Goal: Information Seeking & Learning: Check status

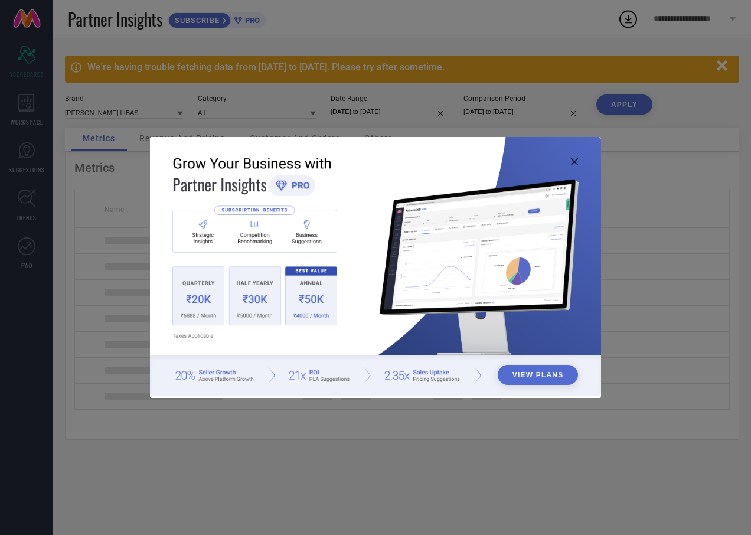
click at [577, 160] on icon at bounding box center [574, 161] width 7 height 7
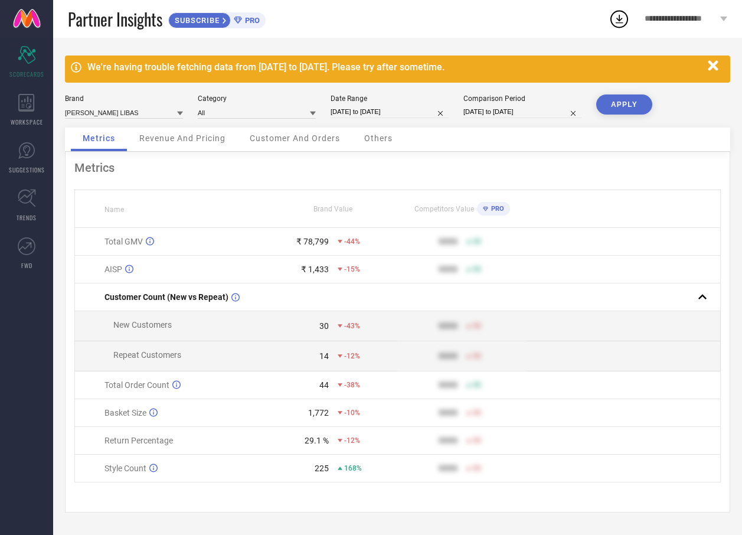
scroll to position [1, 0]
drag, startPoint x: 292, startPoint y: 445, endPoint x: 334, endPoint y: 447, distance: 42.0
click at [334, 445] on div "29.1 % -12%" at bounding box center [333, 440] width 128 height 9
click at [416, 116] on input "[DATE] to [DATE]" at bounding box center [390, 112] width 118 height 12
select select "7"
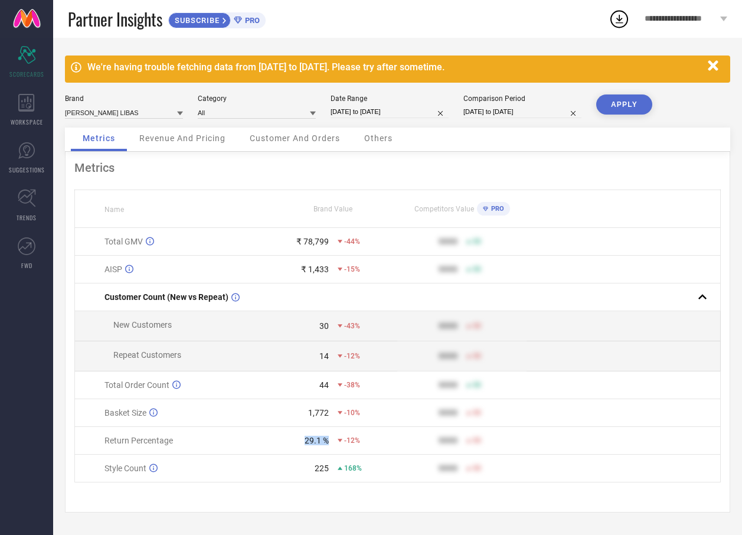
select select "2025"
select select "8"
select select "2025"
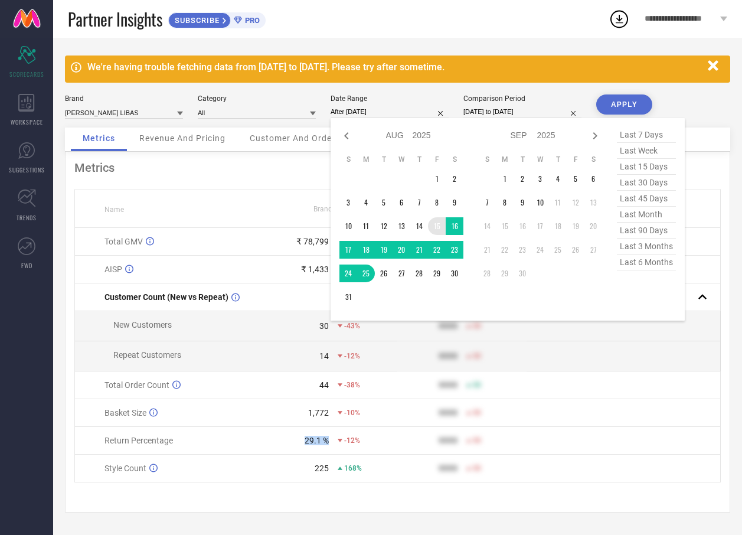
click at [436, 223] on td "15" at bounding box center [437, 226] width 18 height 18
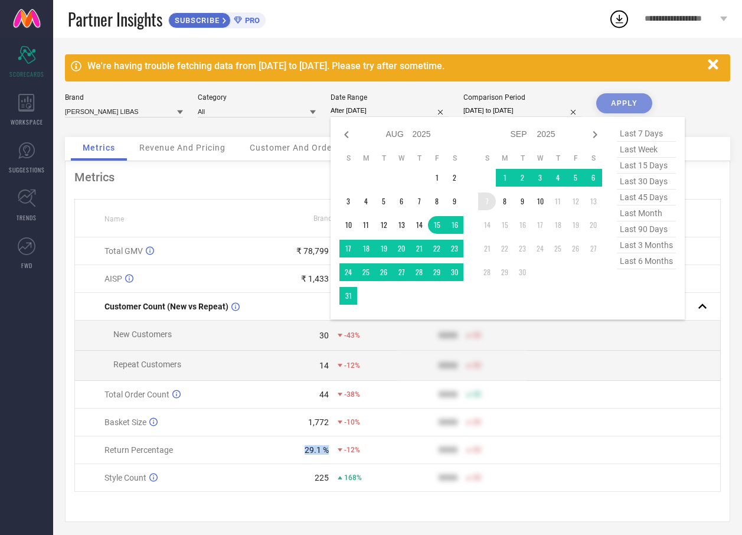
type input "[DATE] to [DATE]"
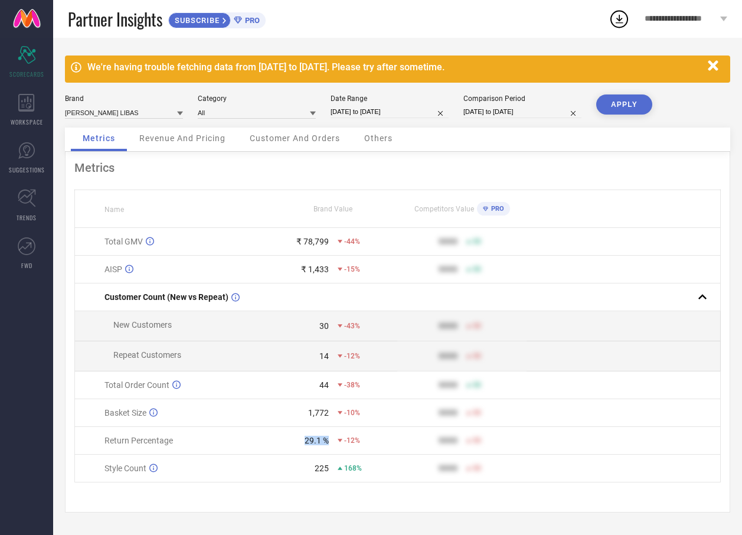
click at [619, 99] on button "APPLY" at bounding box center [624, 104] width 56 height 20
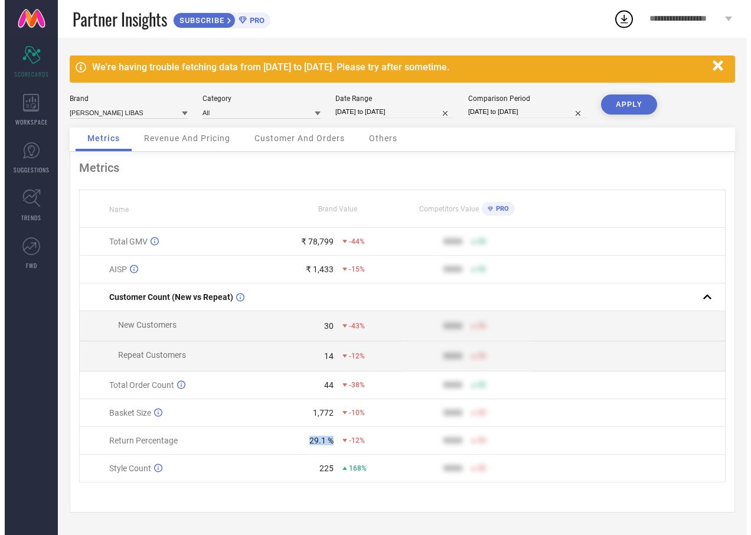
scroll to position [0, 0]
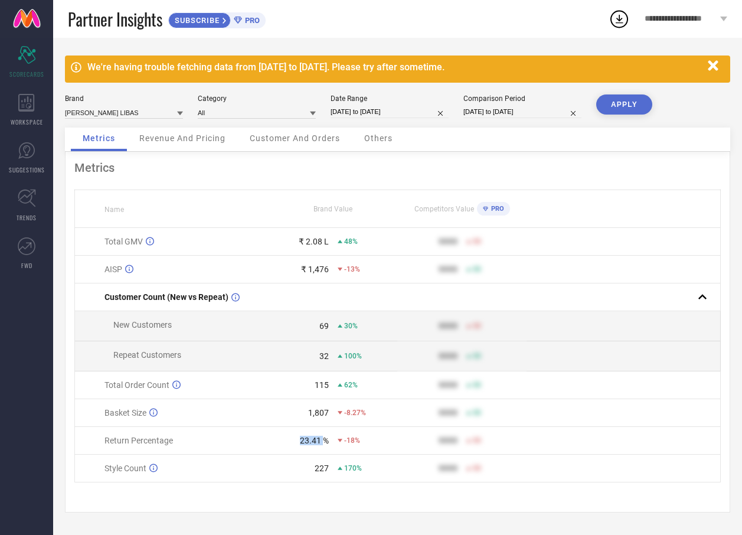
drag, startPoint x: 293, startPoint y: 445, endPoint x: 322, endPoint y: 438, distance: 29.2
click at [322, 438] on td "23.41 % -18%" at bounding box center [333, 441] width 129 height 28
drag, startPoint x: 416, startPoint y: 113, endPoint x: 422, endPoint y: 113, distance: 5.9
click at [416, 113] on input "[DATE] to [DATE]" at bounding box center [390, 112] width 118 height 12
select select "7"
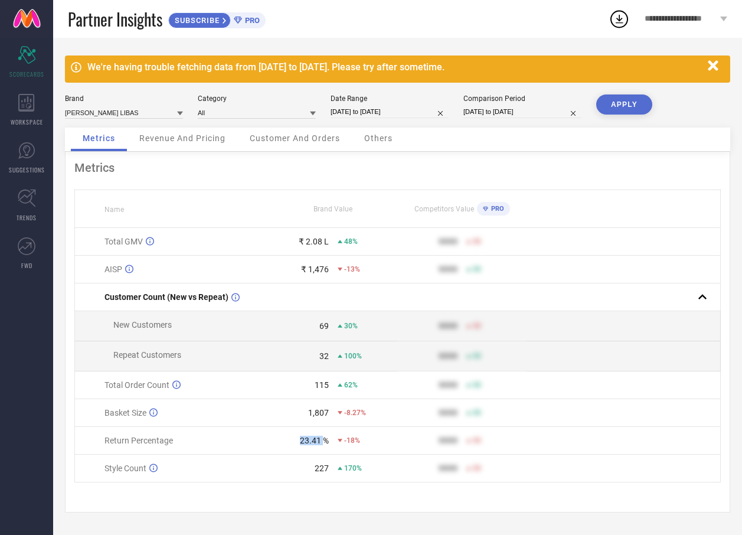
select select "2025"
select select "8"
select select "2025"
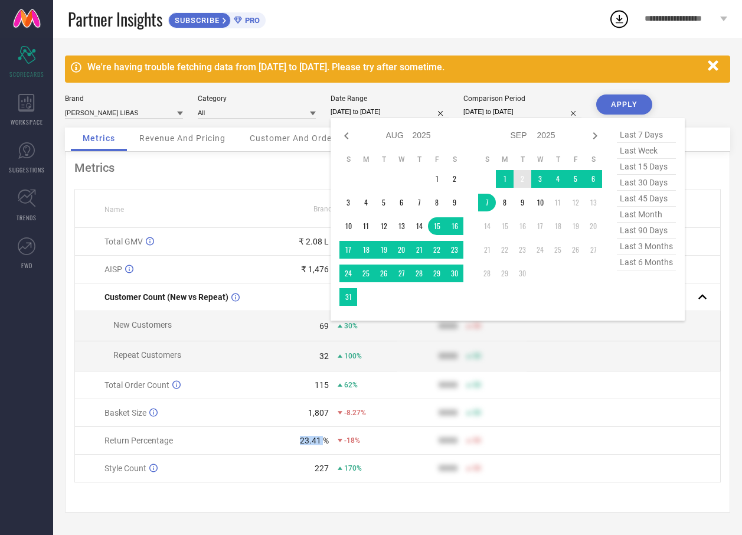
type input "After [DATE]"
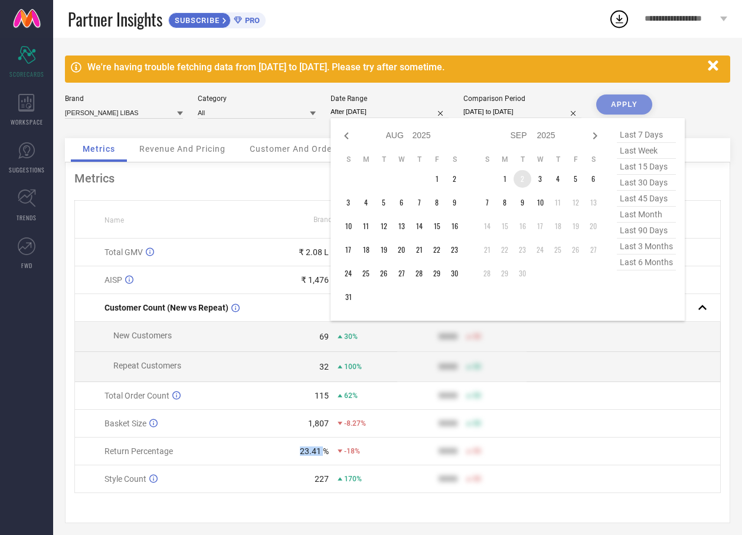
click at [516, 177] on td "2" at bounding box center [523, 179] width 18 height 18
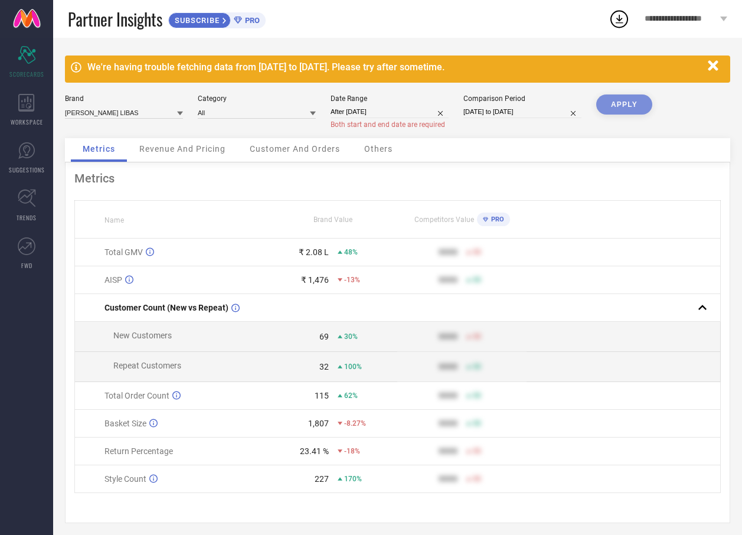
click at [672, 94] on div "We're having trouble fetching data from [DATE] to [DATE]. Please try after some…" at bounding box center [397, 289] width 689 height 503
select select "8"
select select "2025"
select select "9"
select select "2025"
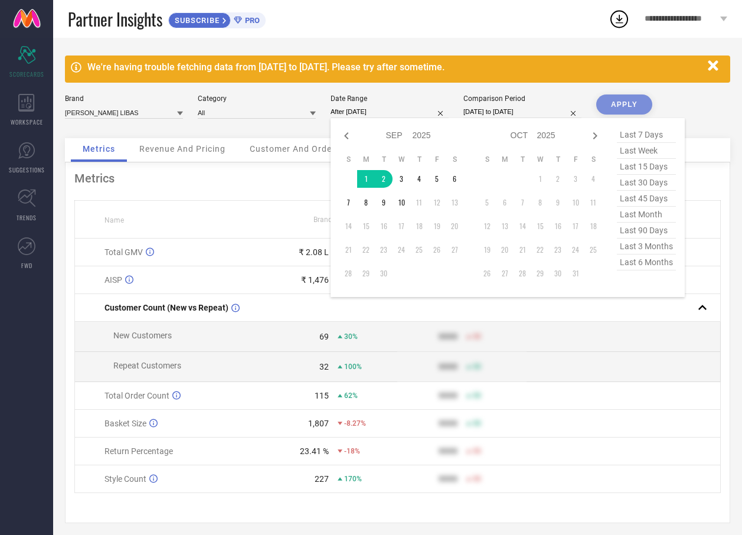
click at [409, 110] on input "After [DATE]" at bounding box center [390, 112] width 118 height 12
click at [336, 135] on div "Jan Feb Mar Apr May Jun [DATE] Aug Sep Oct Nov [DATE] 2016 2017 2018 2019 2020 …" at bounding box center [508, 207] width 354 height 179
click at [350, 132] on icon at bounding box center [347, 136] width 14 height 14
select select "7"
select select "2025"
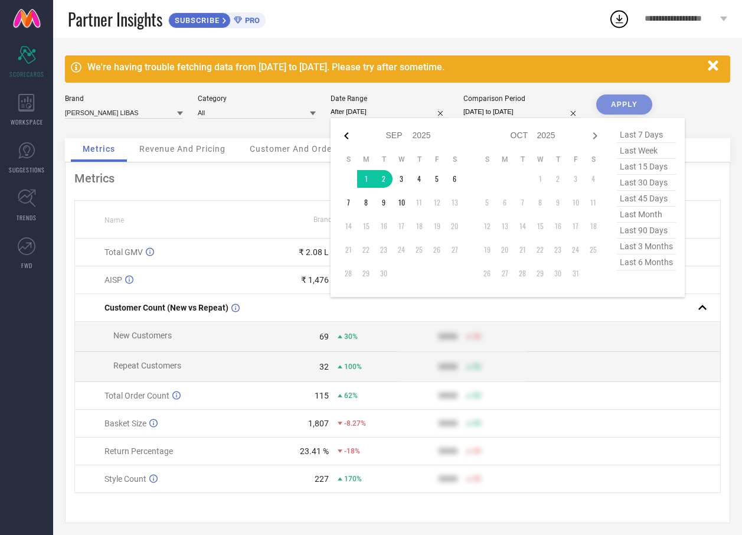
select select "8"
select select "2025"
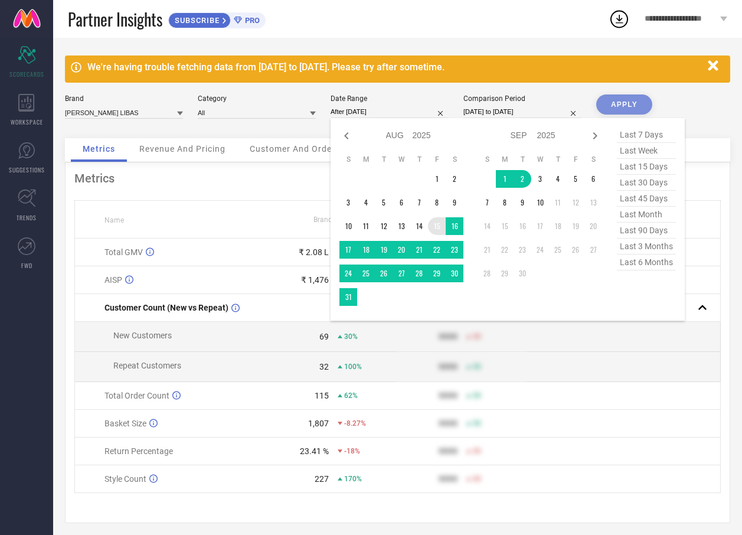
type input "[DATE] to [DATE]"
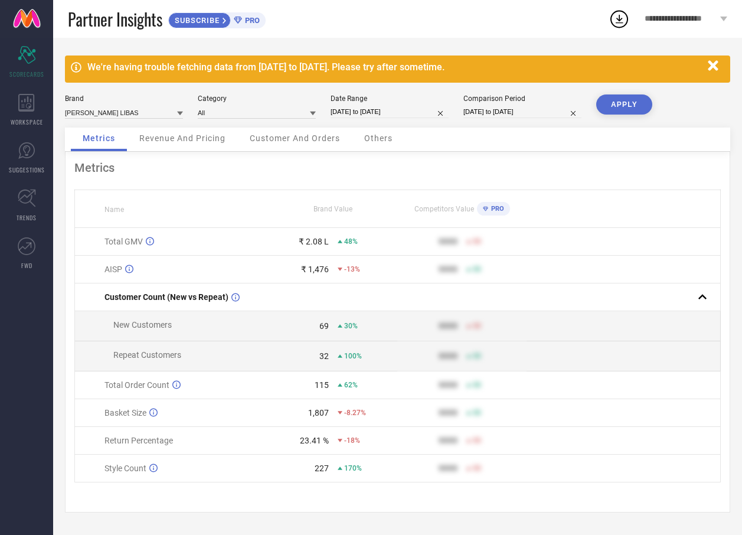
drag, startPoint x: 416, startPoint y: 119, endPoint x: 422, endPoint y: 110, distance: 11.0
click at [415, 119] on div "Brand [PERSON_NAME] LIBAS Category All Date Range [DATE] to [DATE] Comparison P…" at bounding box center [397, 110] width 665 height 33
select select "7"
select select "2025"
select select "8"
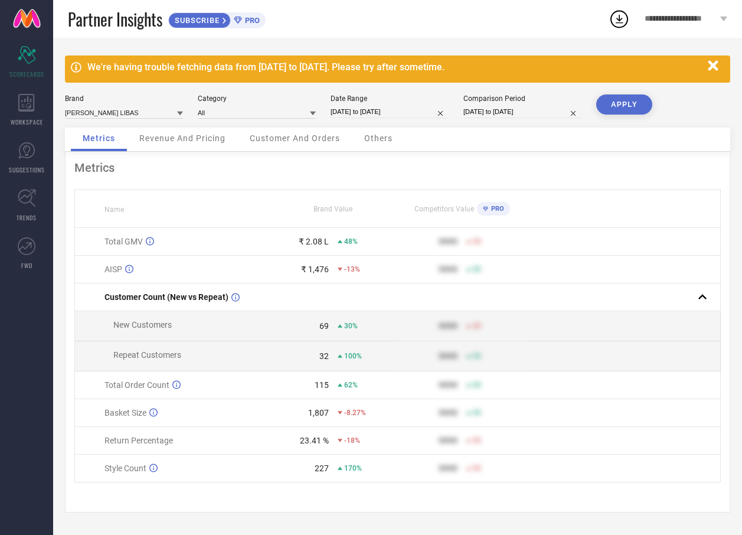
select select "2025"
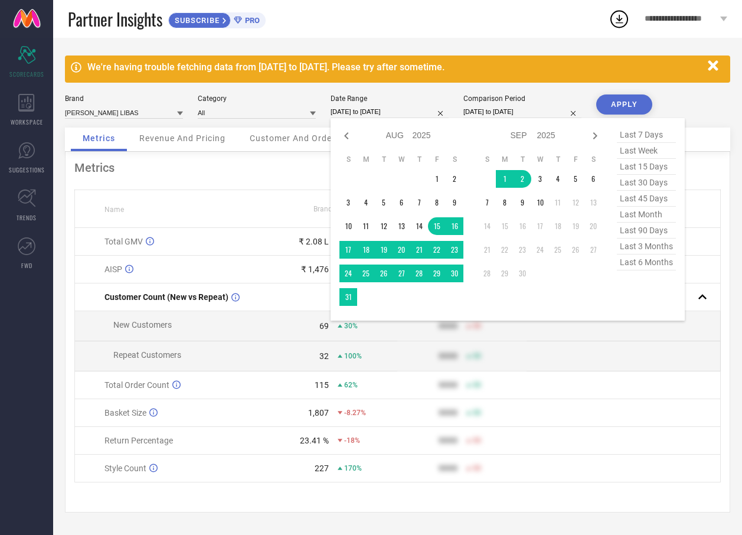
click at [422, 109] on input "[DATE] to [DATE]" at bounding box center [390, 112] width 118 height 12
type input "After [DATE]"
click at [575, 175] on td "5" at bounding box center [576, 179] width 18 height 18
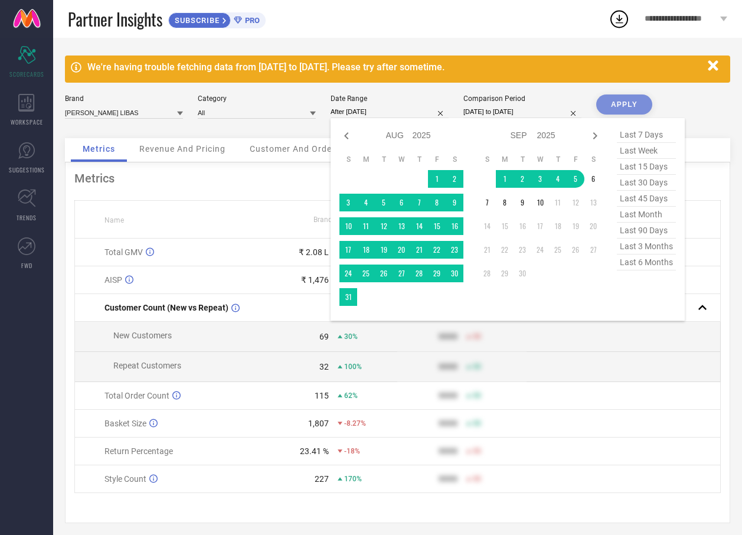
click at [636, 102] on div "APPLY" at bounding box center [624, 116] width 56 height 44
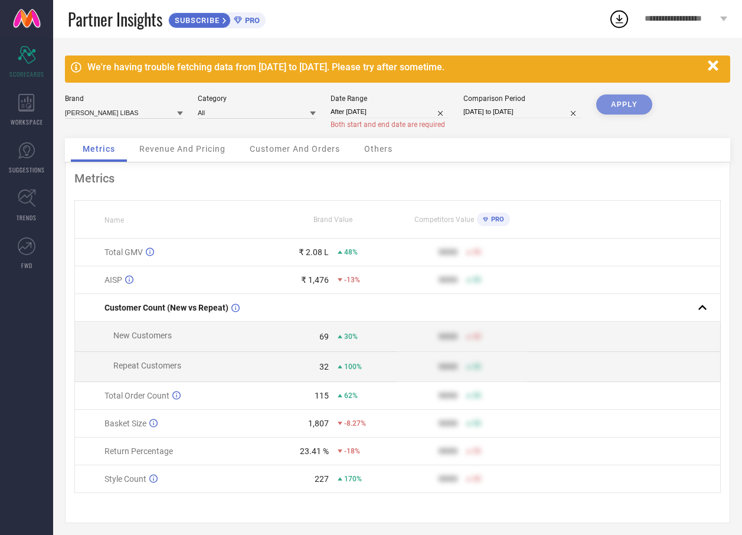
click at [394, 107] on input "After [DATE]" at bounding box center [390, 112] width 118 height 12
select select "8"
select select "2025"
select select "9"
select select "2025"
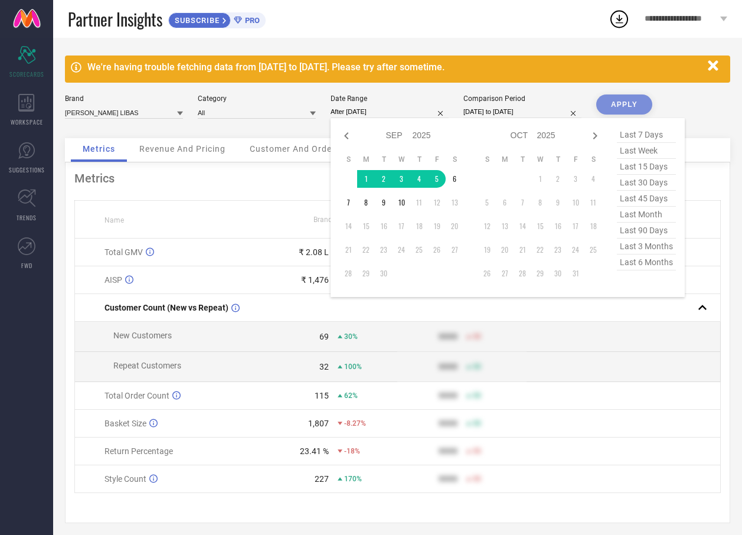
click at [338, 134] on div "Jan Feb Mar Apr May Jun [DATE] Aug Sep Oct Nov [DATE] 2016 2017 2018 2019 2020 …" at bounding box center [508, 207] width 354 height 179
click at [349, 134] on icon at bounding box center [347, 136] width 14 height 14
select select "7"
select select "2025"
select select "8"
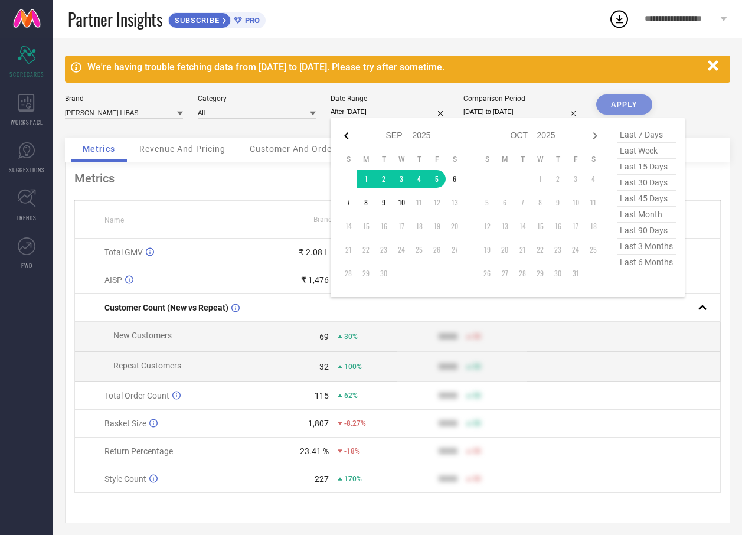
select select "2025"
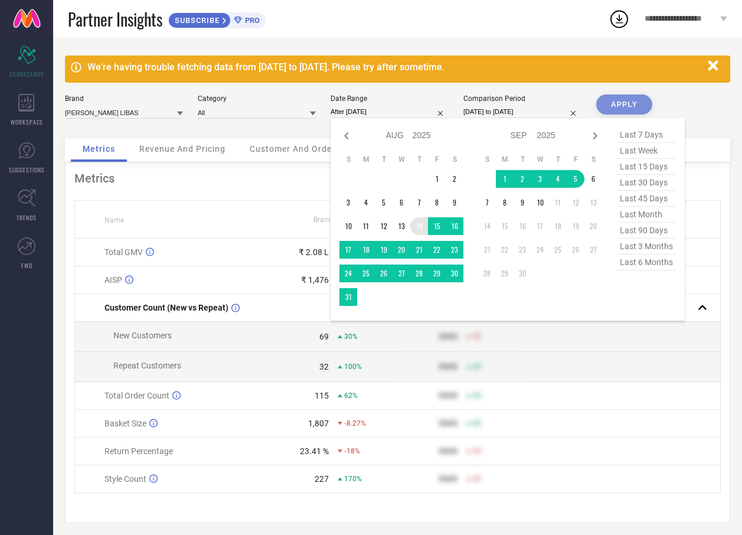
type input "[DATE] to [DATE]"
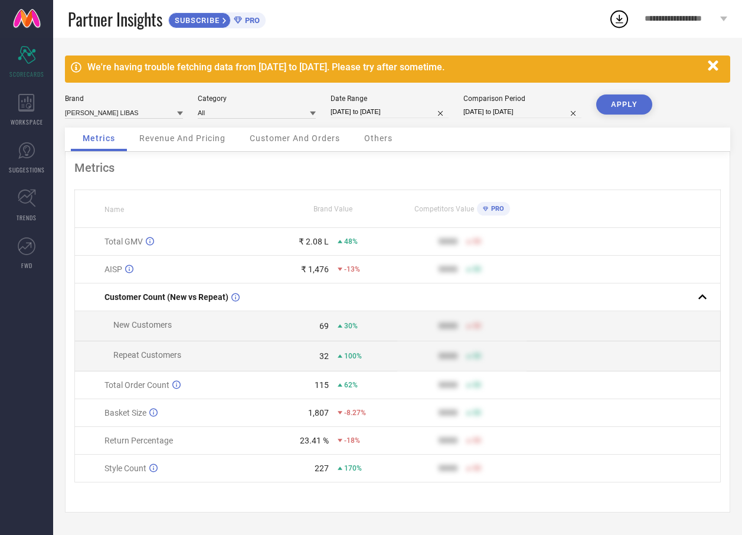
select select "7"
select select "2025"
select select "8"
select select "2025"
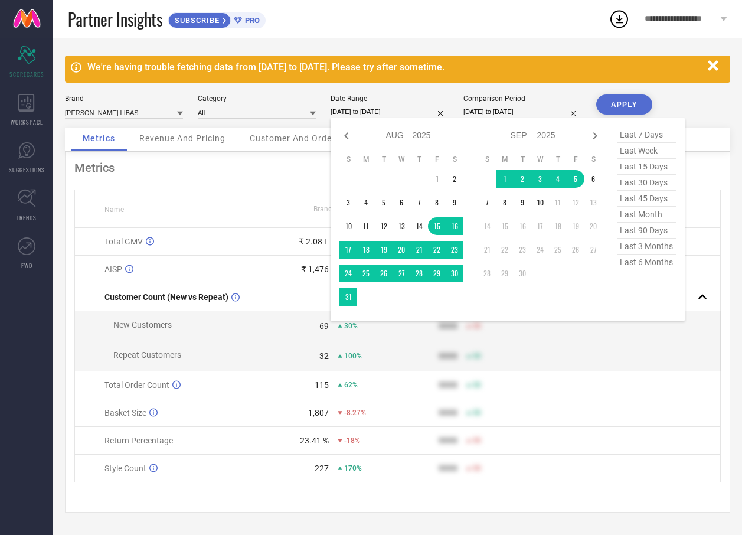
click at [419, 106] on input "[DATE] to [DATE]" at bounding box center [390, 112] width 118 height 12
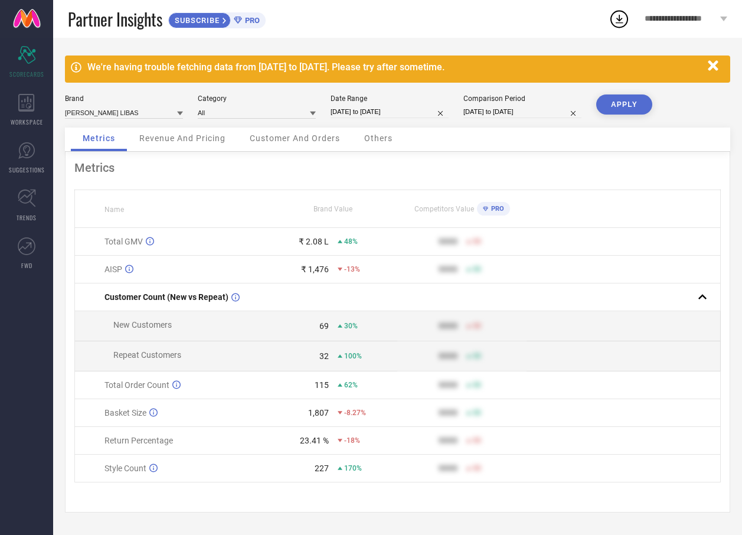
click at [708, 93] on div "We're having trouble fetching data from [DATE] to [DATE]. Please try after some…" at bounding box center [397, 286] width 689 height 497
click at [644, 100] on button "APPLY" at bounding box center [624, 104] width 56 height 20
drag, startPoint x: 298, startPoint y: 434, endPoint x: 327, endPoint y: 448, distance: 32.0
click at [327, 448] on td "25.59 % -15%" at bounding box center [333, 441] width 129 height 28
click at [714, 61] on icon "button" at bounding box center [713, 65] width 15 height 15
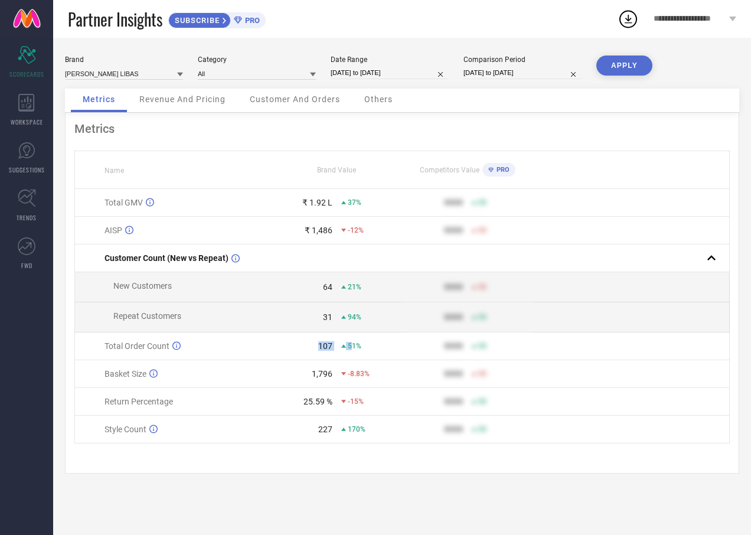
drag, startPoint x: 299, startPoint y: 344, endPoint x: 352, endPoint y: 351, distance: 53.1
click at [352, 351] on td "107 51%" at bounding box center [336, 346] width 131 height 28
click at [625, 377] on td at bounding box center [631, 374] width 197 height 28
click at [419, 74] on input "[DATE] to [DATE]" at bounding box center [390, 73] width 118 height 12
select select "7"
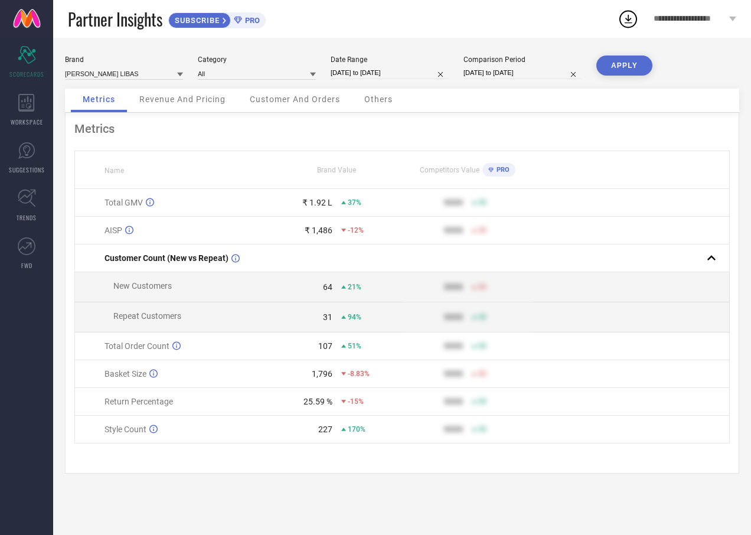
select select "2025"
select select "8"
select select "2025"
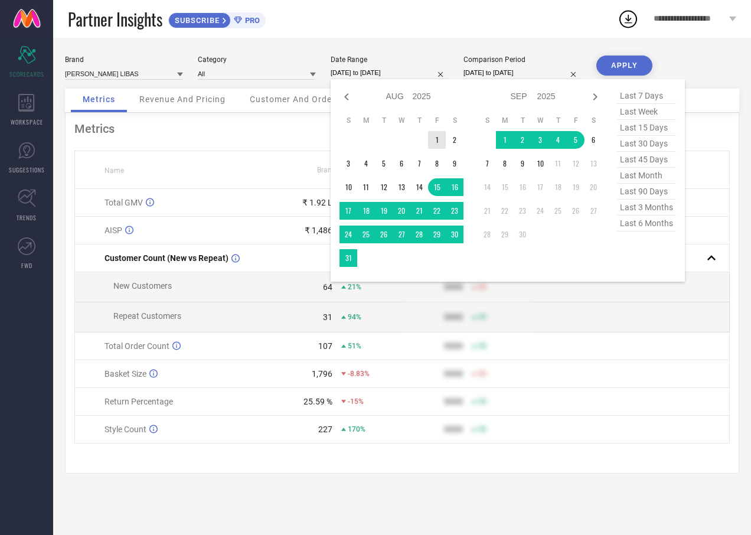
type input "After [DATE]"
click at [442, 136] on td "1" at bounding box center [437, 140] width 18 height 18
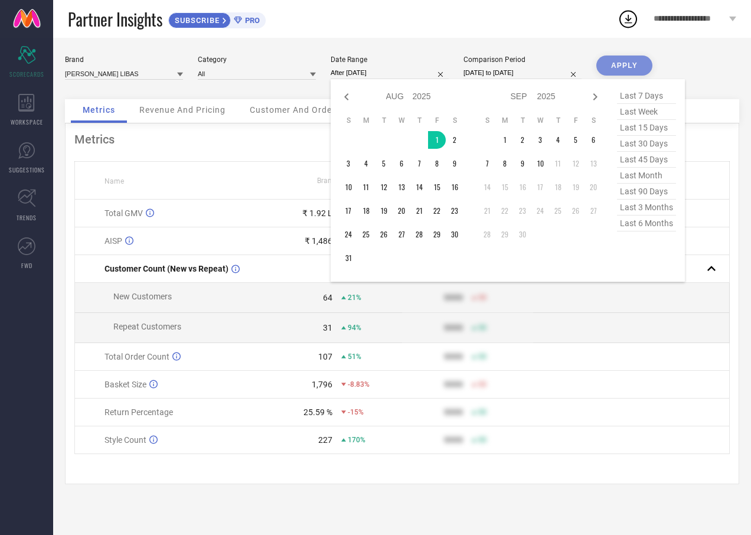
click at [683, 61] on div "Brand [PERSON_NAME] LIBAS Category All Date Range After [DATE] Jan Feb Mar Apr …" at bounding box center [402, 78] width 674 height 44
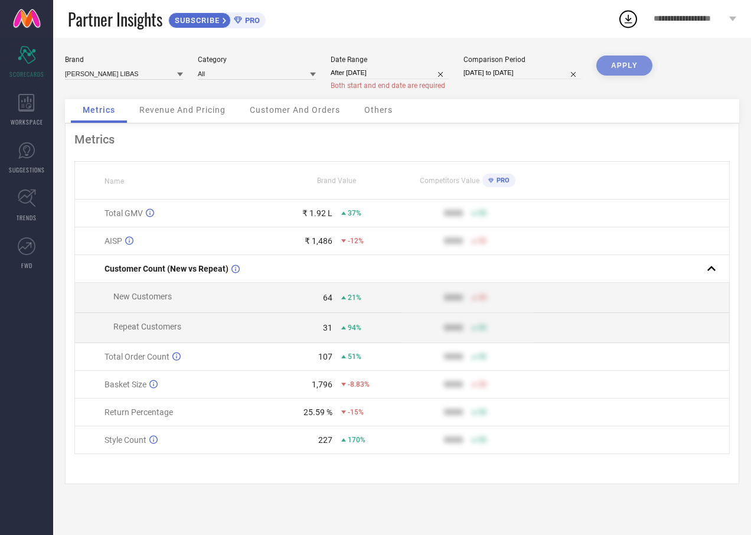
select select "7"
select select "2024"
select select "8"
select select "2024"
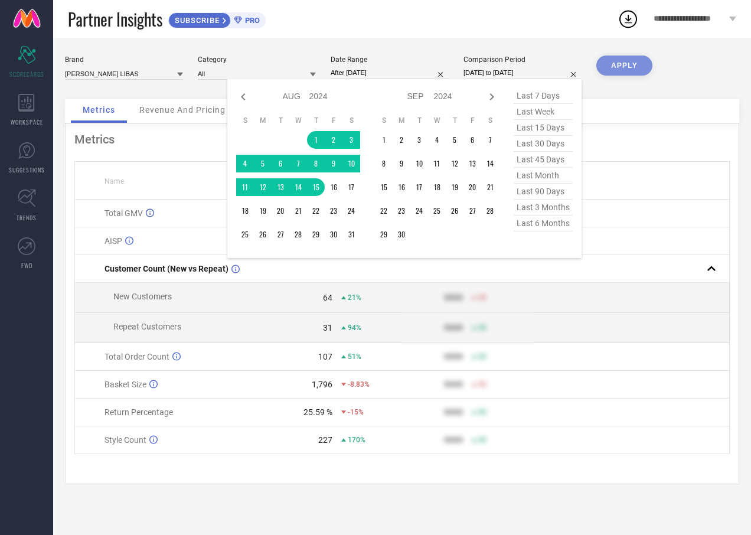
click at [508, 77] on input "[DATE] to [DATE]" at bounding box center [523, 73] width 118 height 12
click at [380, 74] on input "After [DATE]" at bounding box center [390, 73] width 118 height 12
select select "7"
select select "2025"
select select "8"
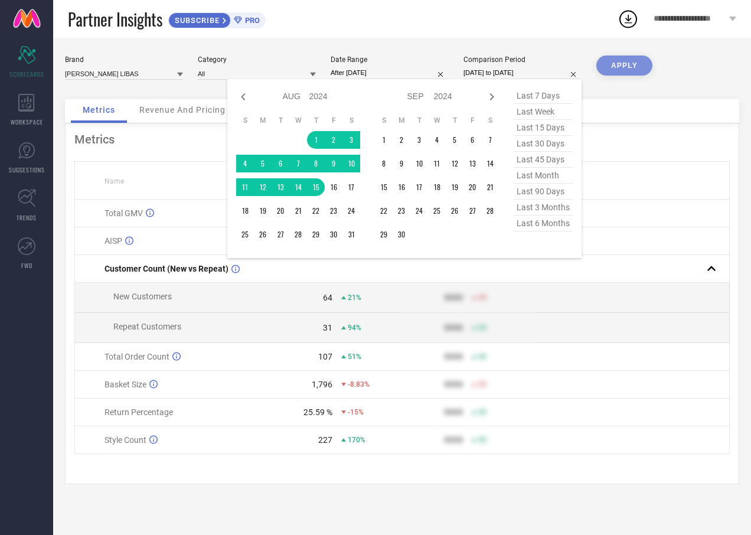
select select "2025"
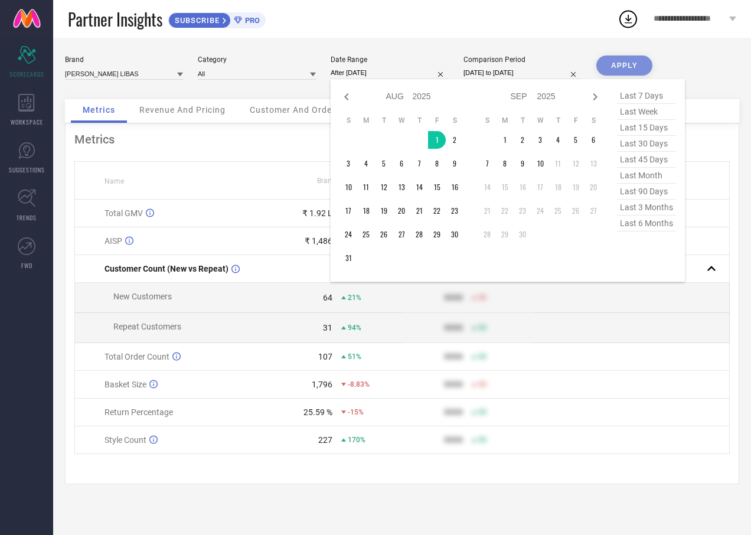
click at [641, 143] on span "last 30 days" at bounding box center [646, 144] width 59 height 16
type input "[DATE] to [DATE]"
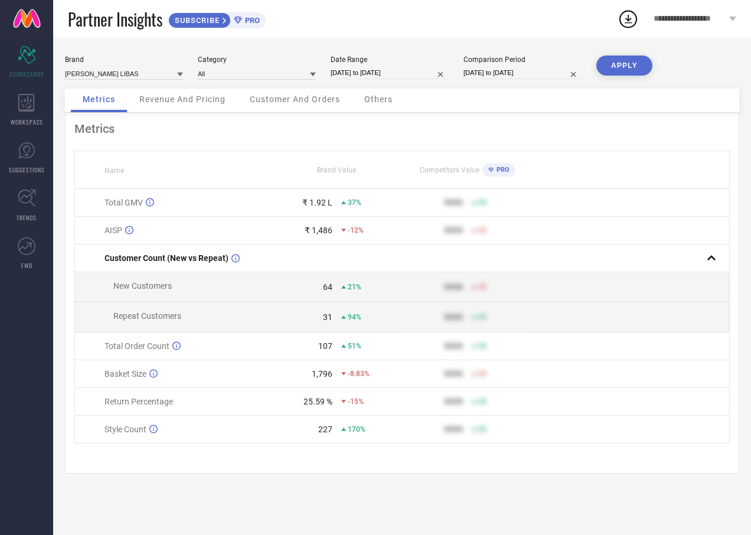
click at [418, 81] on div "Brand [PERSON_NAME] LIBAS Category All Date Range [DATE] to [DATE] Comparison P…" at bounding box center [402, 72] width 674 height 33
click at [417, 74] on input "[DATE] to [DATE]" at bounding box center [390, 73] width 118 height 12
select select "7"
select select "2025"
select select "8"
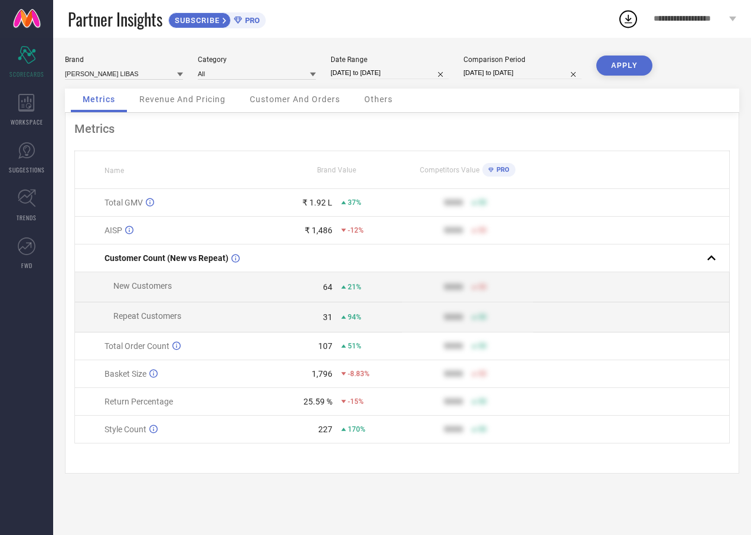
select select "2025"
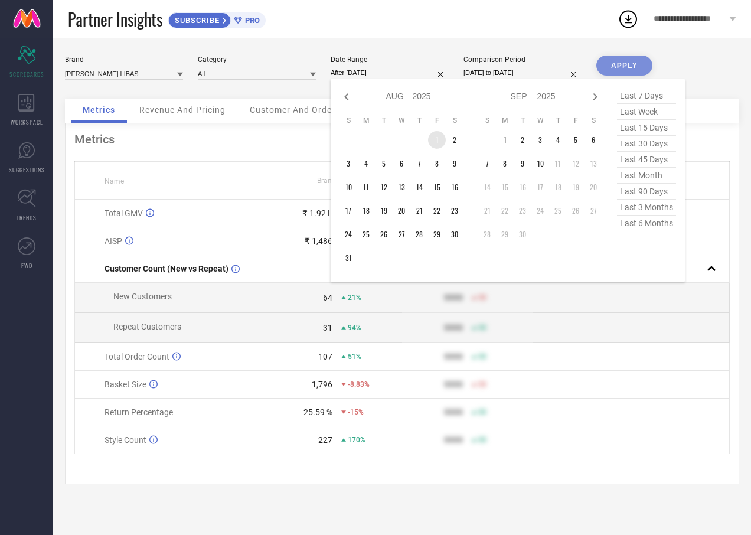
click at [433, 140] on td "1" at bounding box center [437, 140] width 18 height 18
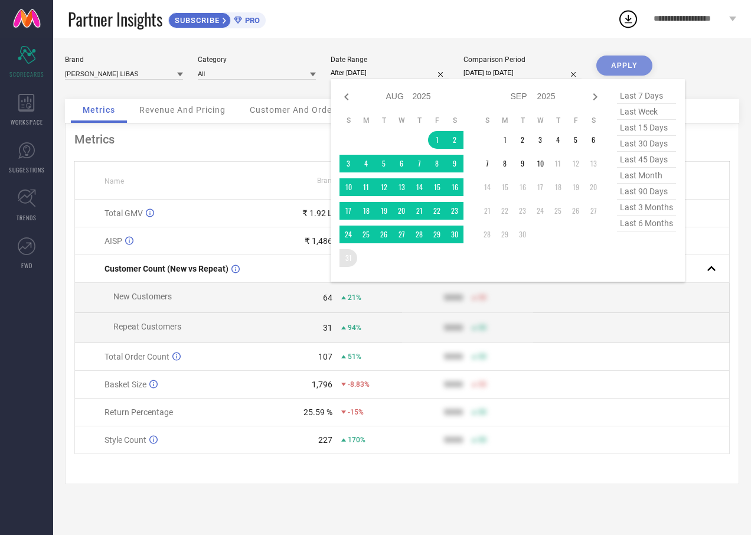
type input "[DATE] to [DATE]"
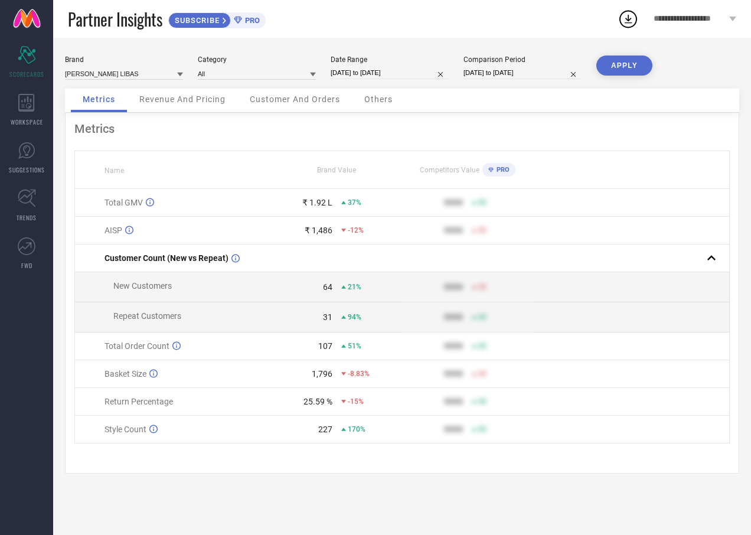
click at [609, 70] on button "APPLY" at bounding box center [624, 66] width 56 height 20
drag, startPoint x: 294, startPoint y: 409, endPoint x: 322, endPoint y: 410, distance: 27.8
click at [322, 406] on div "32.96 %" at bounding box center [302, 401] width 60 height 9
click at [420, 81] on div "Brand [PERSON_NAME] LIBAS Category All Date Range [DATE] to [DATE] Comparison P…" at bounding box center [402, 72] width 674 height 33
click at [421, 77] on input "[DATE] to [DATE]" at bounding box center [390, 73] width 118 height 12
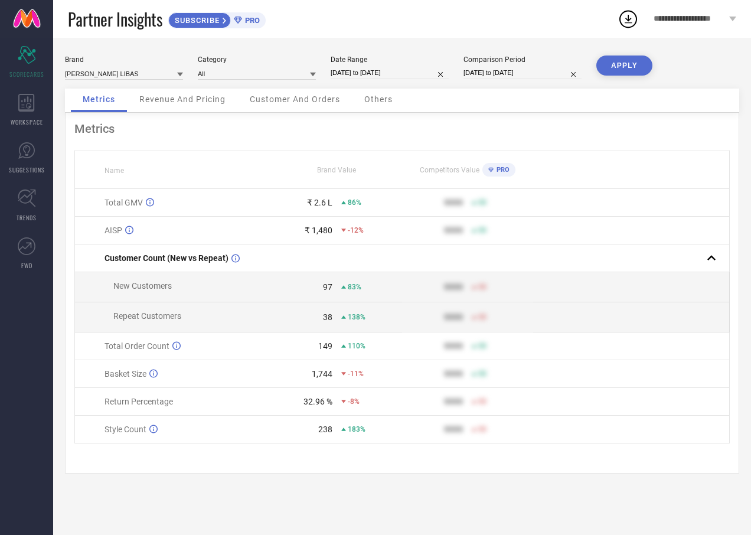
select select "7"
select select "2025"
select select "8"
select select "2025"
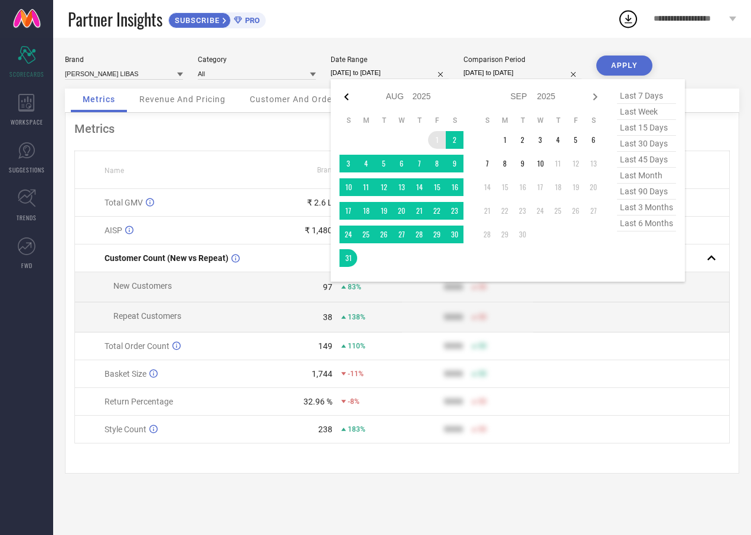
click at [350, 102] on icon at bounding box center [347, 97] width 14 height 14
select select "6"
select select "2025"
select select "7"
select select "2025"
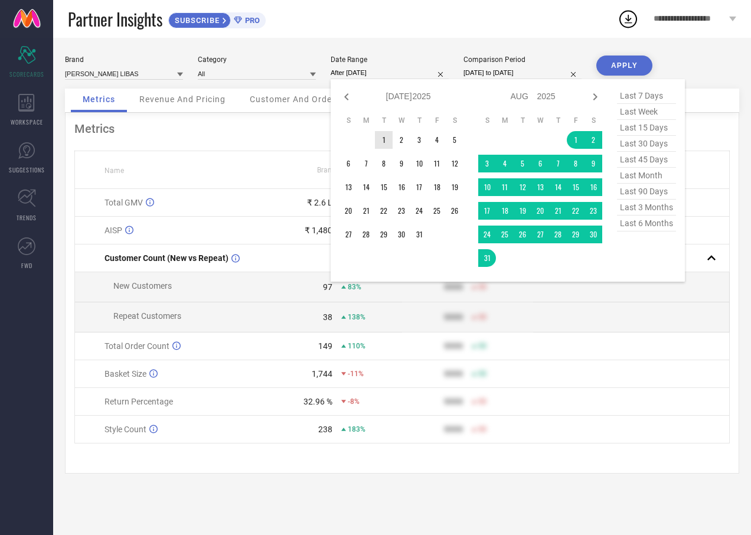
click at [383, 138] on td "1" at bounding box center [384, 140] width 18 height 18
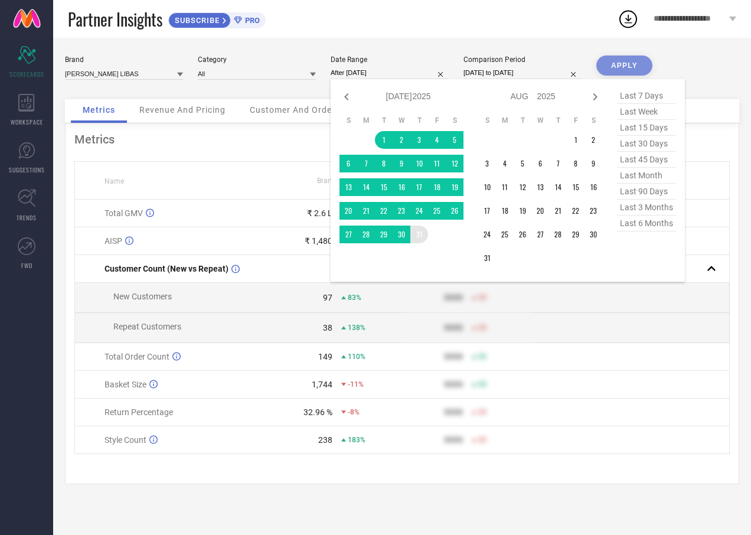
click at [420, 249] on table "S M T W T F S 1 2 3 4 5 6 7 8 9 10 11 12 13 14 15 16 17 18 19 20 21 22 23 24 25…" at bounding box center [402, 179] width 124 height 139
type input "[DATE] to [DATE]"
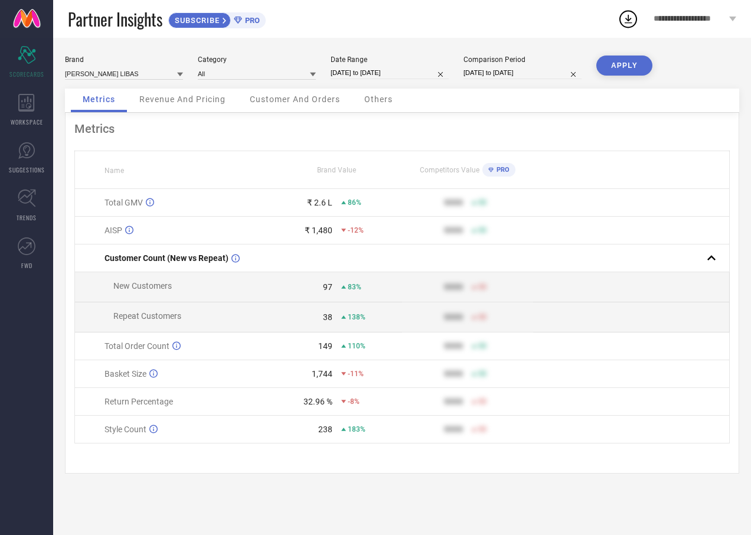
click at [621, 56] on button "APPLY" at bounding box center [624, 66] width 56 height 20
drag, startPoint x: 296, startPoint y: 404, endPoint x: 330, endPoint y: 406, distance: 34.3
click at [330, 406] on div "44.33 %" at bounding box center [302, 401] width 60 height 9
click at [408, 73] on input "[DATE] to [DATE]" at bounding box center [390, 73] width 118 height 12
select select "6"
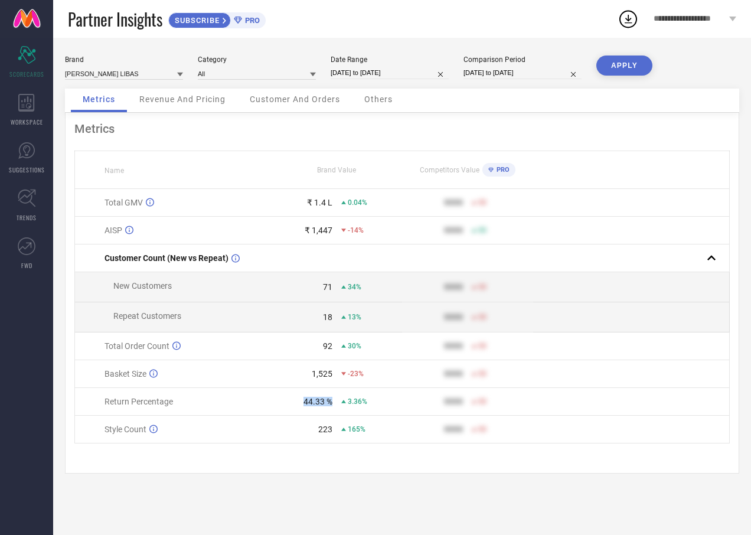
select select "2025"
select select "7"
select select "2025"
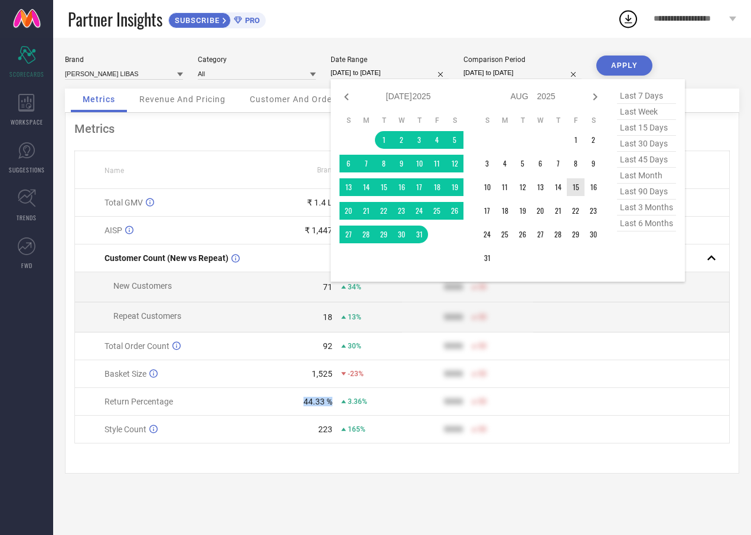
type input "After [DATE]"
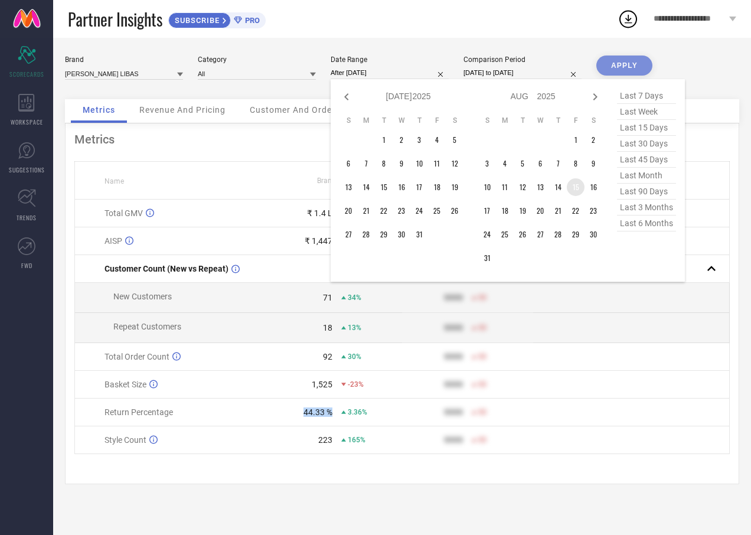
click at [577, 187] on td "15" at bounding box center [576, 187] width 18 height 18
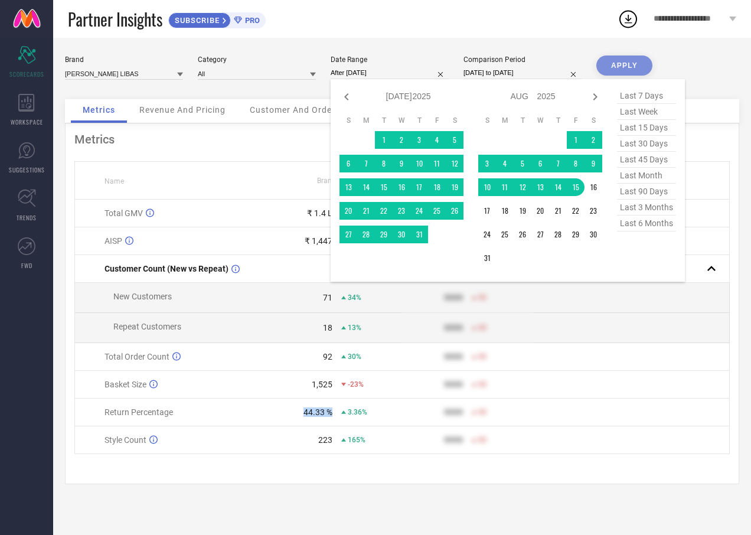
click at [391, 76] on input "After [DATE]" at bounding box center [390, 73] width 118 height 12
click at [594, 99] on icon at bounding box center [595, 96] width 4 height 7
select select "7"
select select "2025"
select select "8"
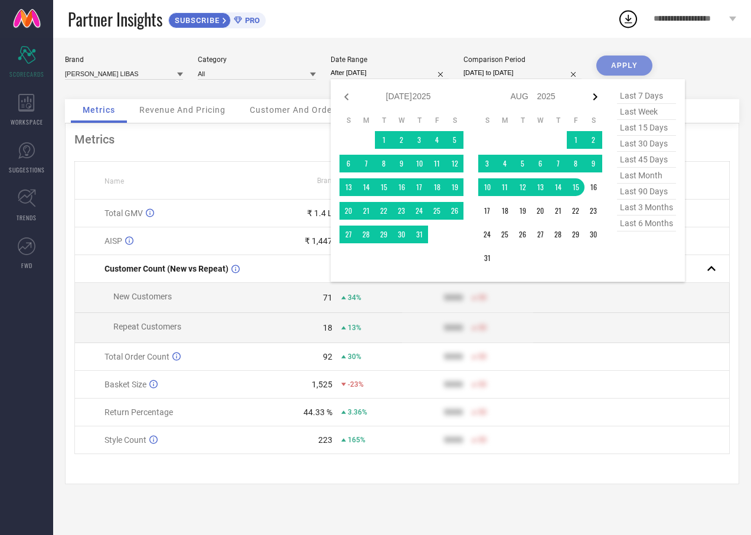
select select "2025"
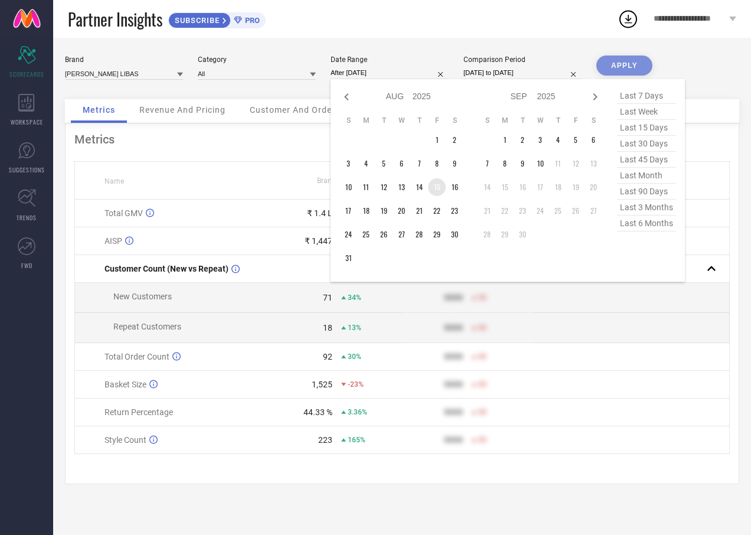
type input "[DATE] to [DATE]"
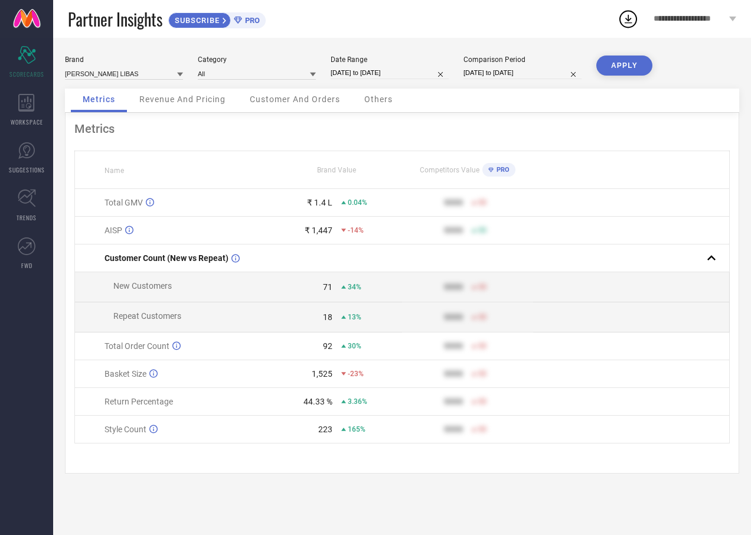
click at [415, 76] on input "[DATE] to [DATE]" at bounding box center [390, 73] width 118 height 12
select select "7"
select select "2025"
select select "8"
select select "2025"
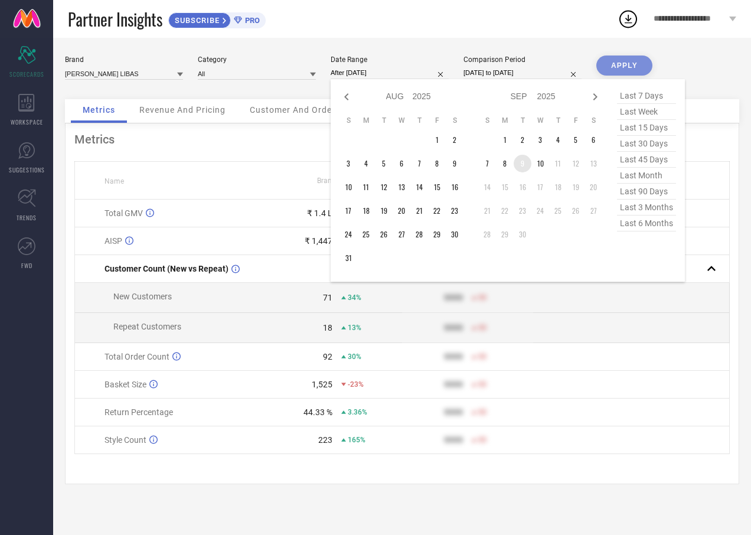
click at [519, 164] on td "9" at bounding box center [523, 164] width 18 height 18
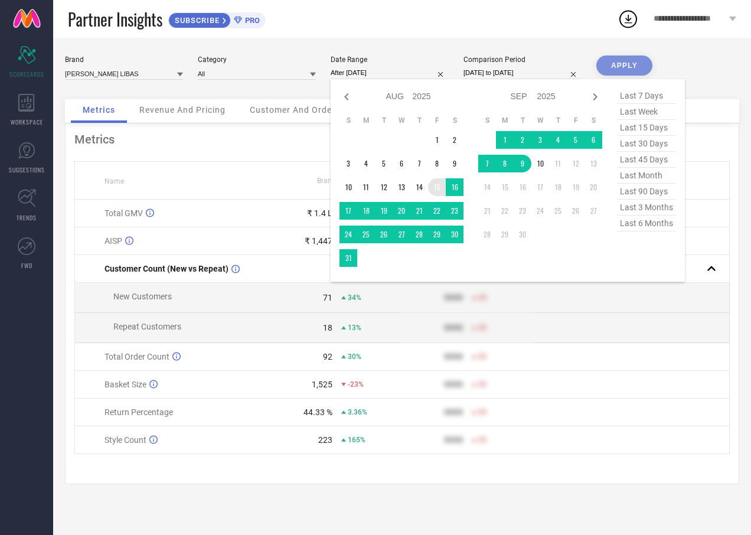
type input "[DATE] to [DATE]"
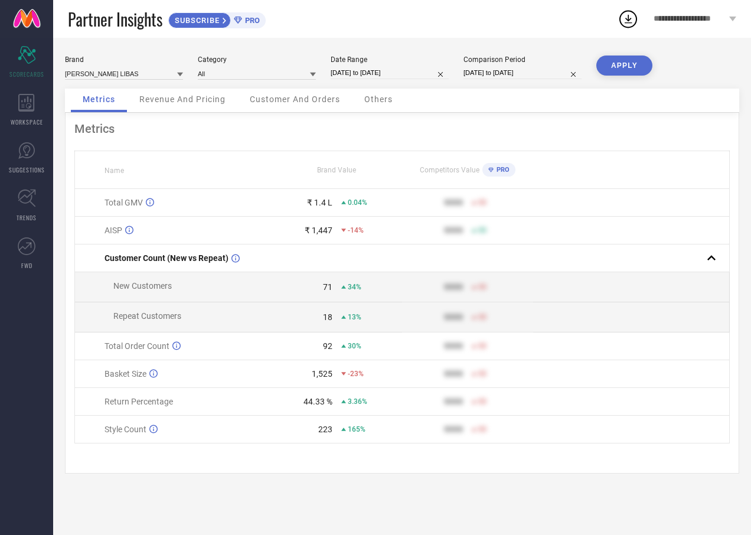
click at [419, 75] on input "[DATE] to [DATE]" at bounding box center [390, 73] width 118 height 12
select select "7"
select select "2025"
select select "8"
select select "2025"
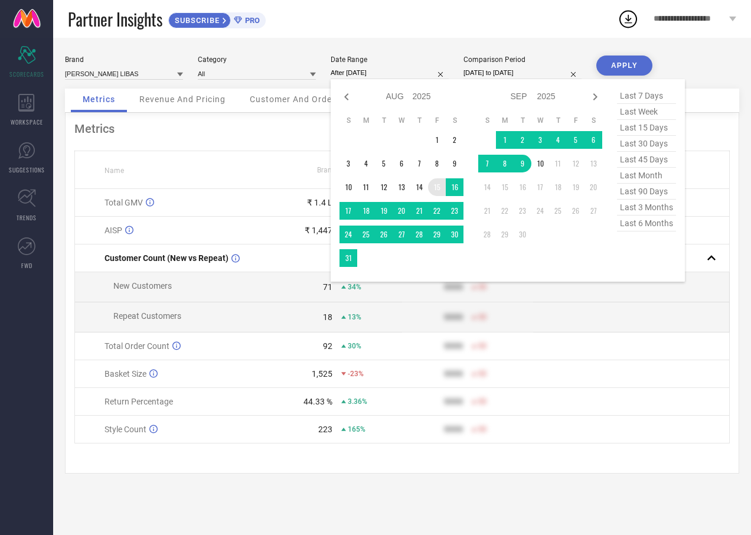
click at [440, 188] on td "15" at bounding box center [437, 187] width 18 height 18
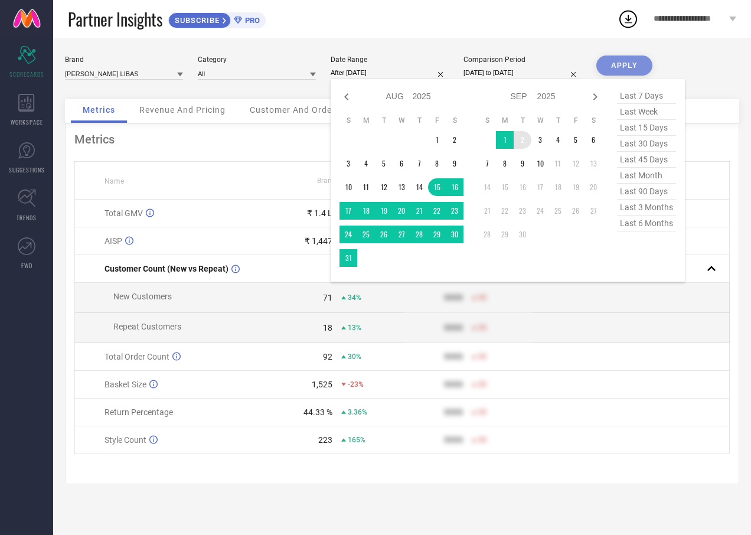
type input "[DATE] to [DATE]"
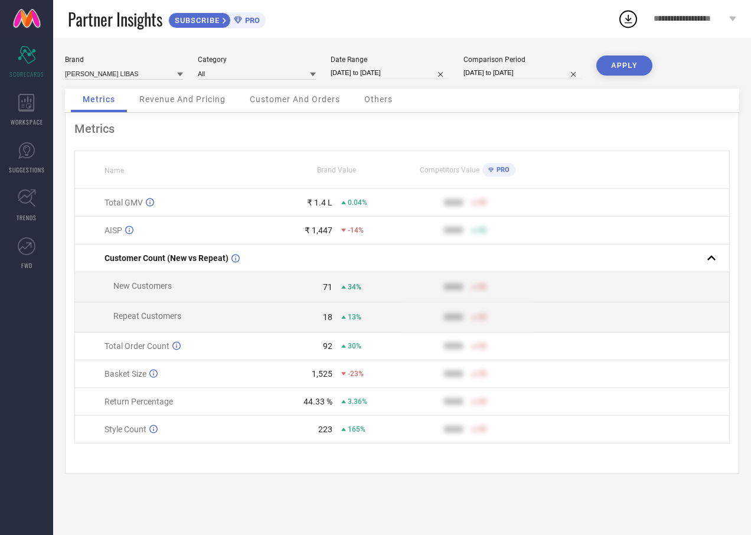
click at [629, 60] on button "APPLY" at bounding box center [624, 66] width 56 height 20
drag, startPoint x: 293, startPoint y: 404, endPoint x: 325, endPoint y: 404, distance: 31.9
click at [325, 404] on div "28.58 %" at bounding box center [302, 401] width 60 height 9
drag, startPoint x: 325, startPoint y: 404, endPoint x: 345, endPoint y: 479, distance: 77.1
click at [345, 474] on div "Metrics Name Brand Value Competitors Value PRO Total GMV ₹ 1.53 L 9.15% 9999 50…" at bounding box center [402, 293] width 674 height 361
